Goal: Find specific page/section: Find specific page/section

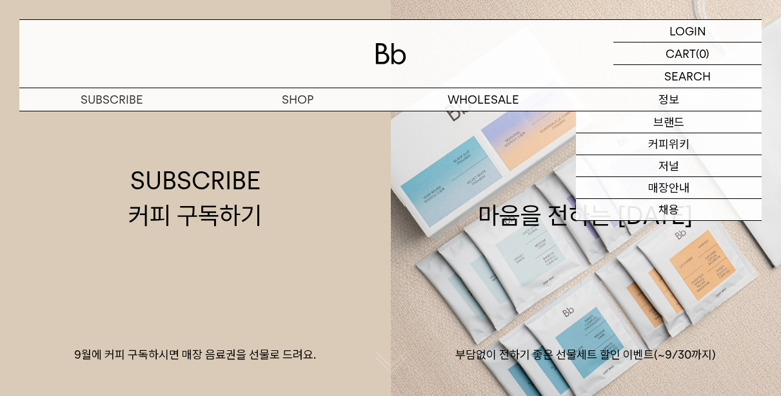
click at [643, 97] on p "정보" at bounding box center [669, 99] width 186 height 23
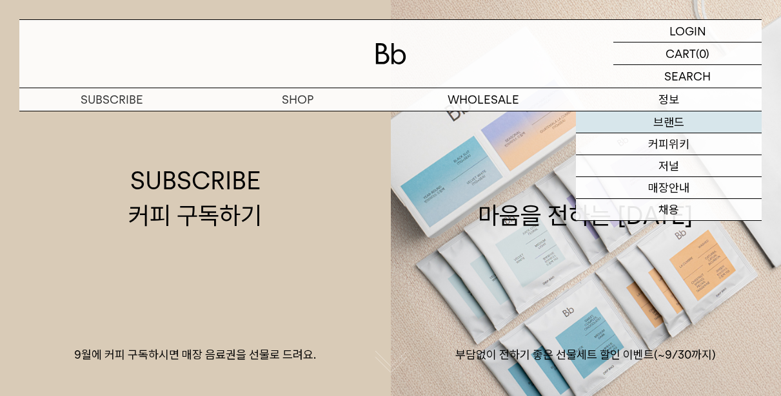
click at [675, 120] on link "브랜드" at bounding box center [669, 123] width 186 height 22
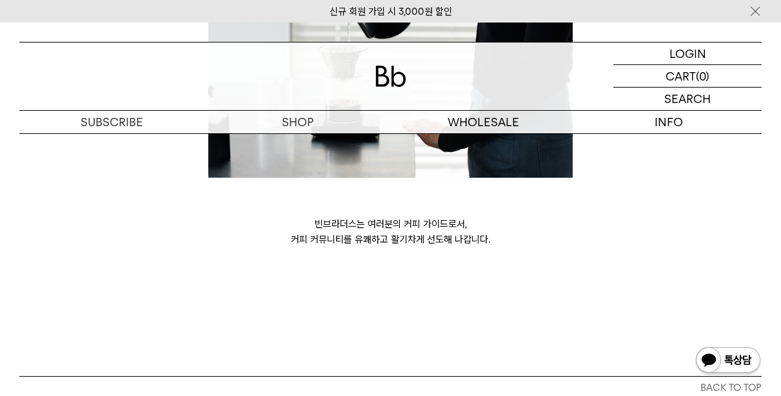
scroll to position [3417, 0]
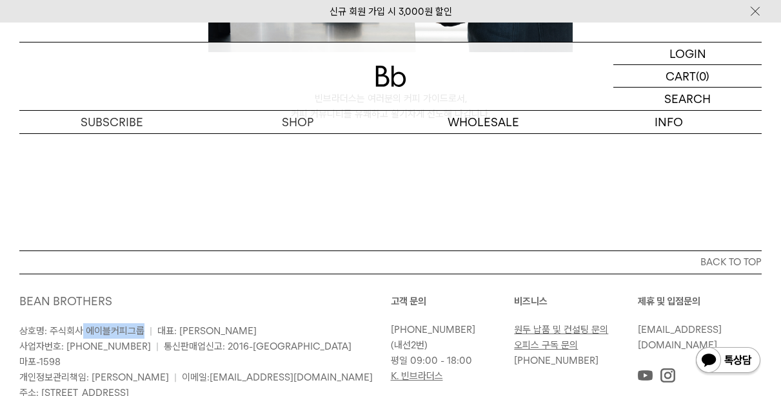
drag, startPoint x: 83, startPoint y: 316, endPoint x: 141, endPoint y: 319, distance: 57.5
click at [141, 326] on span "상호명: 주식회사 에이블커피그룹" at bounding box center [81, 332] width 125 height 12
copy span "에이블커피그룹"
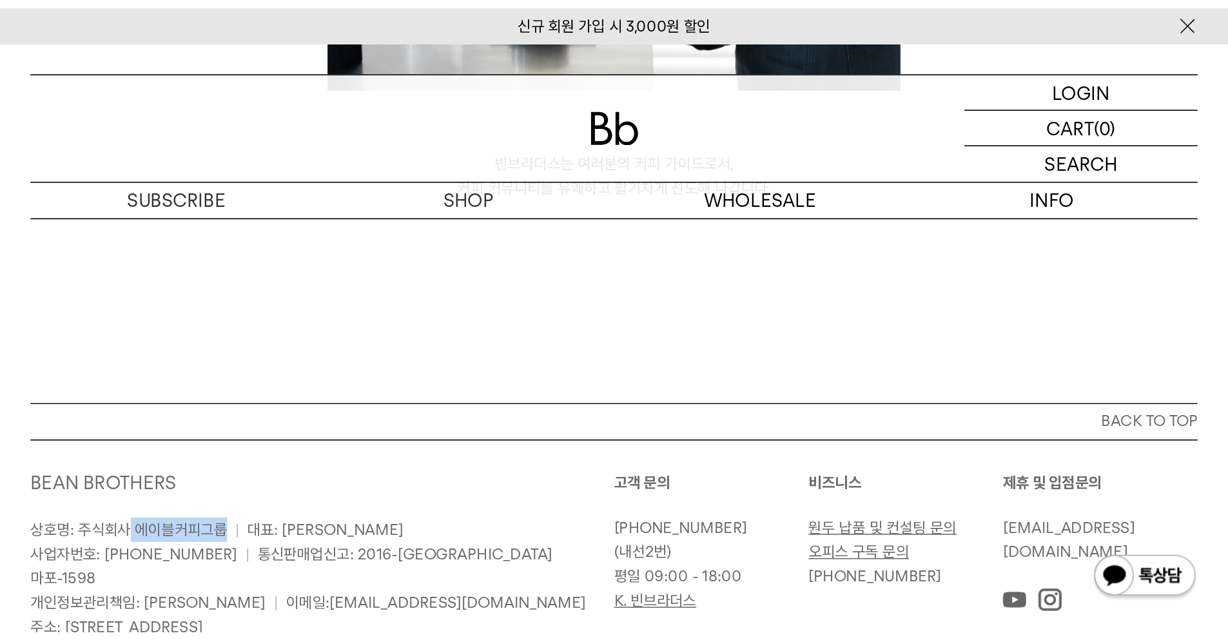
scroll to position [3473, 0]
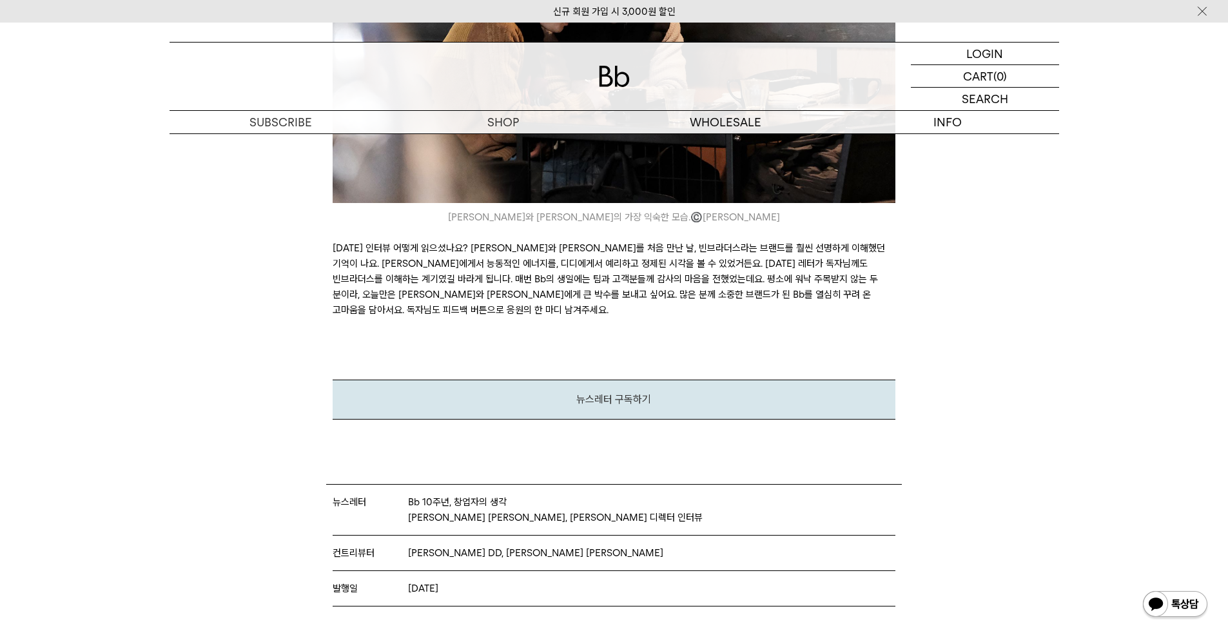
scroll to position [9283, 0]
